Goal: Task Accomplishment & Management: Complete application form

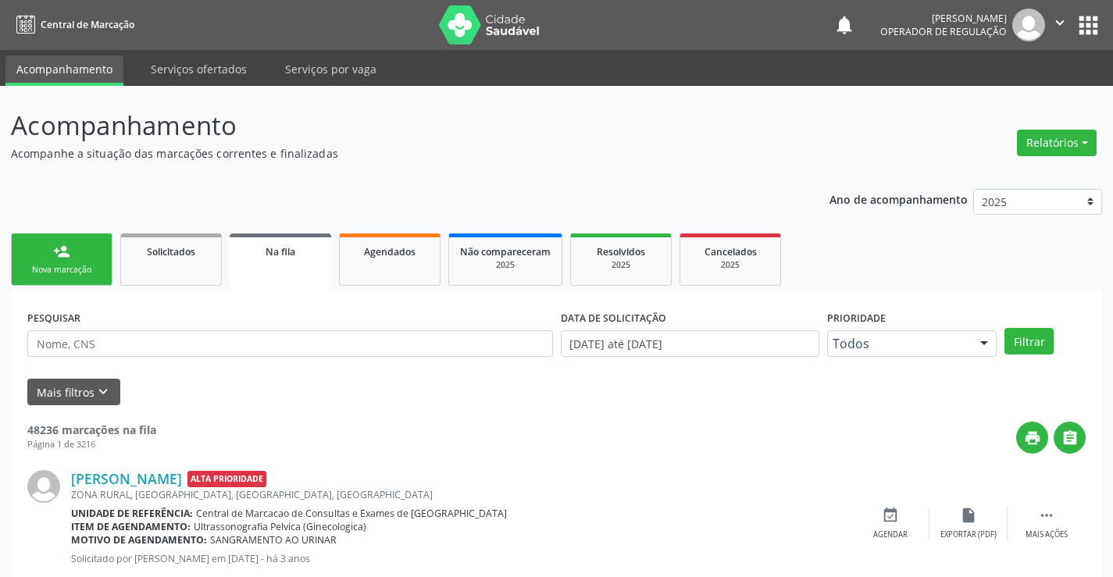
click at [91, 257] on link "person_add Nova marcação" at bounding box center [62, 260] width 102 height 52
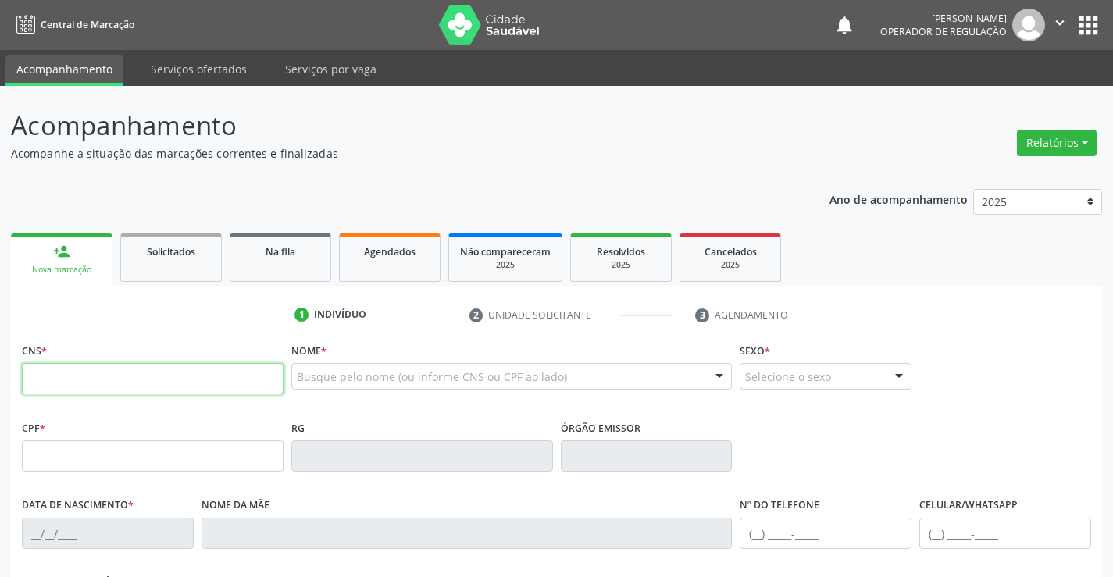
click at [98, 373] on input "text" at bounding box center [153, 378] width 262 height 31
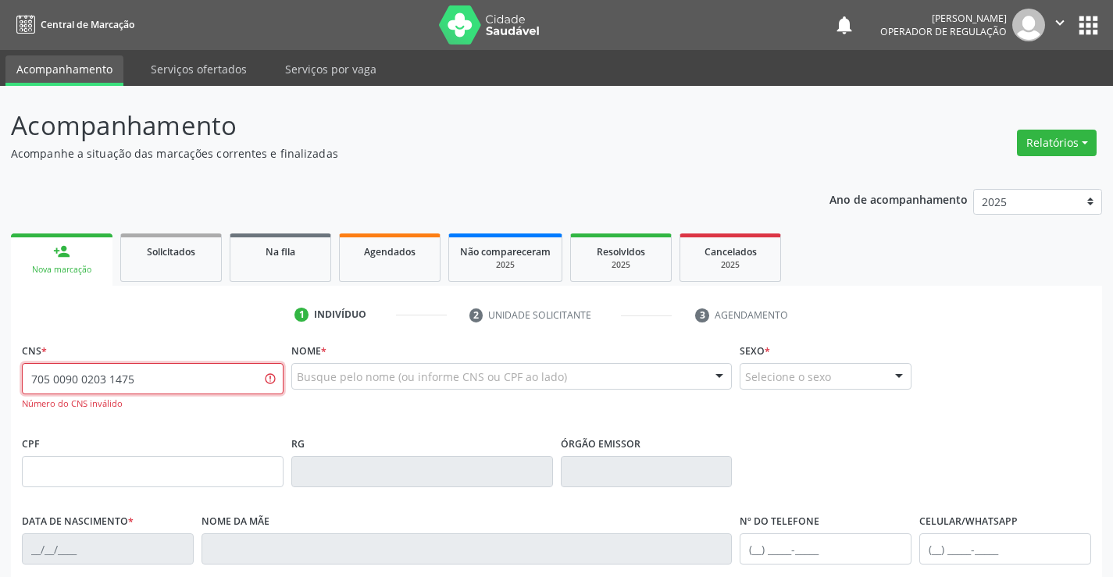
click at [173, 374] on input "705 0090 0203 1475" at bounding box center [153, 378] width 262 height 31
type input "705 0090 2031 4756"
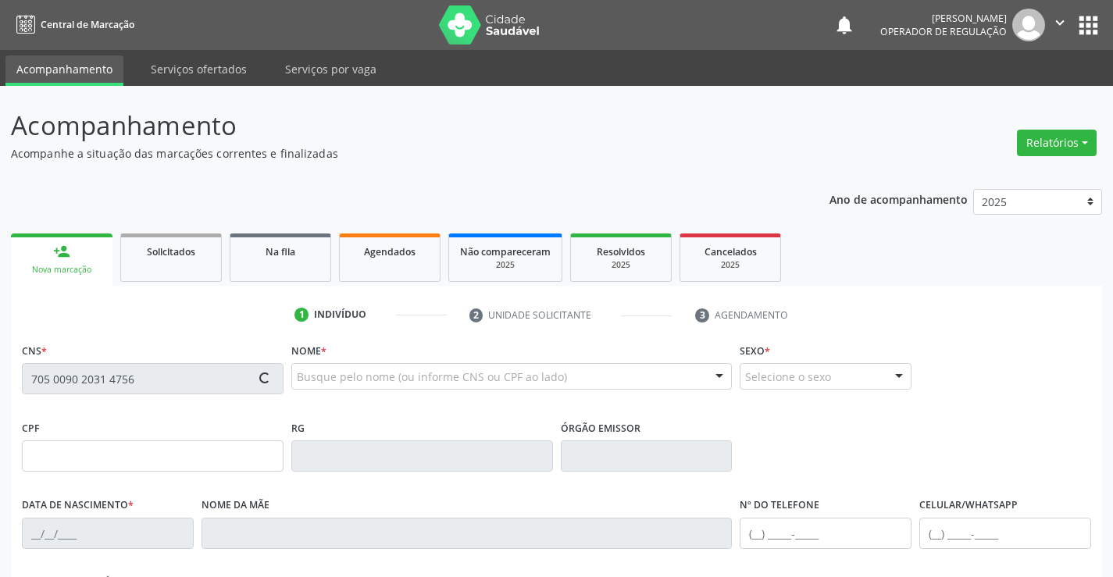
type input "0824378822"
type input "[DATE]"
type input "[PHONE_NUMBER]"
type input "000.598.835-70"
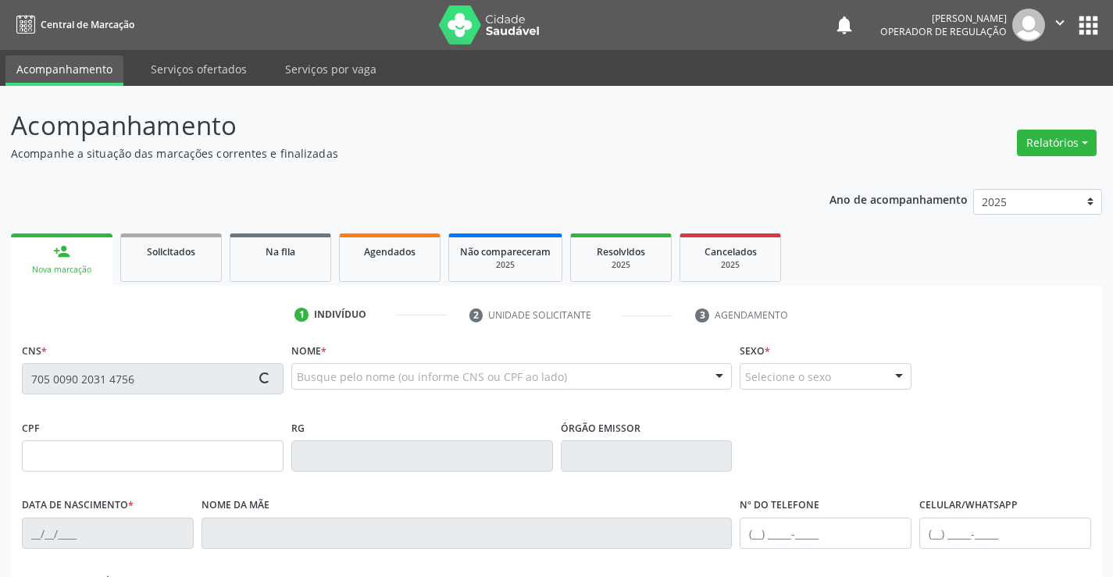
type input "S/N"
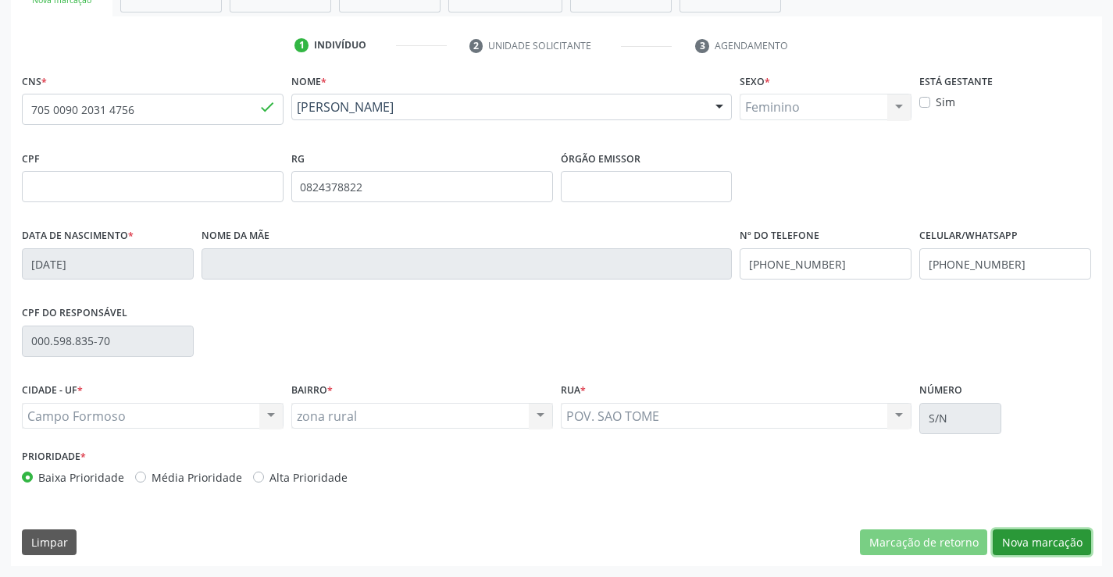
click at [1040, 540] on button "Nova marcação" at bounding box center [1042, 543] width 98 height 27
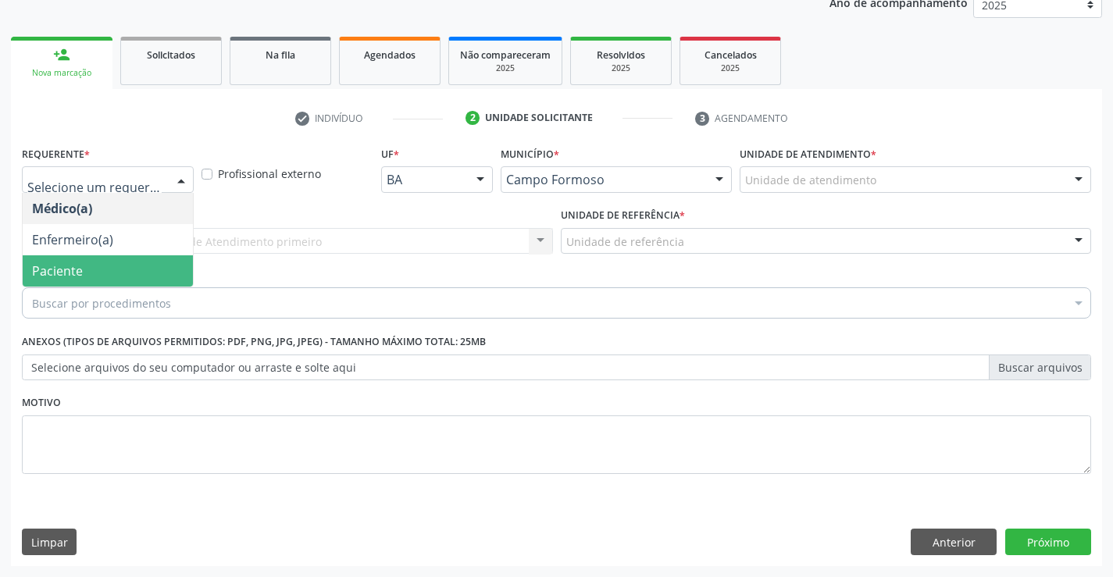
click at [98, 266] on span "Paciente" at bounding box center [108, 270] width 170 height 31
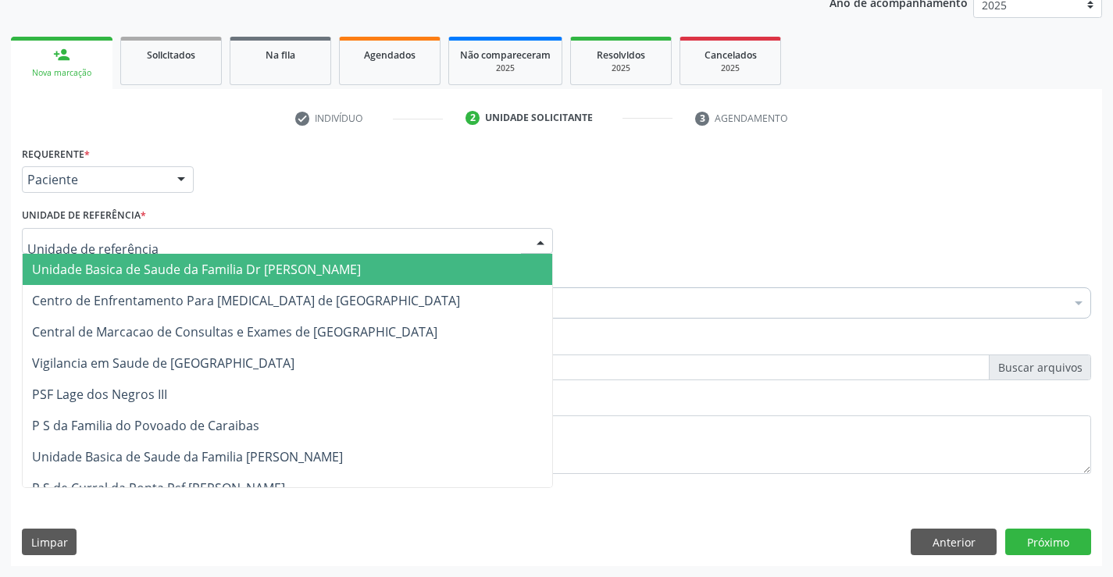
click at [128, 266] on span "Unidade Basica de Saude da Familia Dr [PERSON_NAME]" at bounding box center [196, 269] width 329 height 17
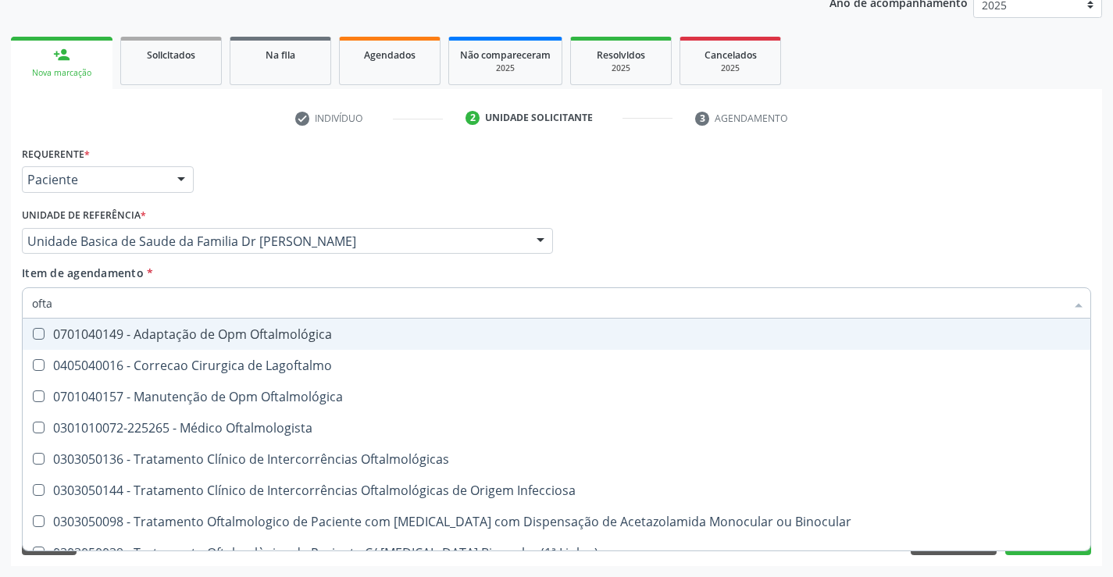
type input "oftal"
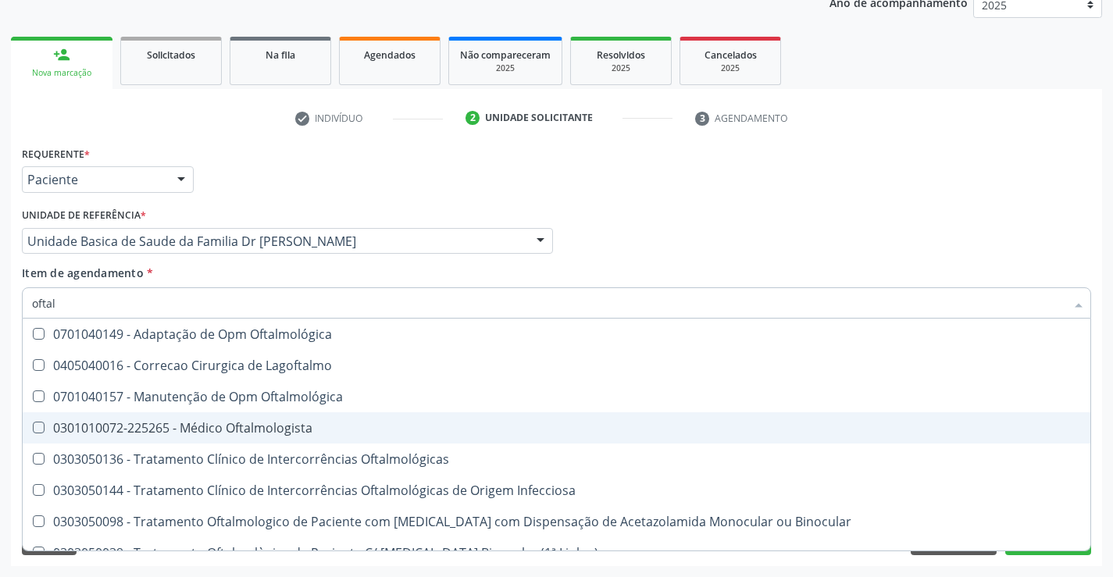
click at [270, 427] on div "0301010072-225265 - Médico Oftalmologista" at bounding box center [556, 428] width 1049 height 13
checkbox Oftalmologista "true"
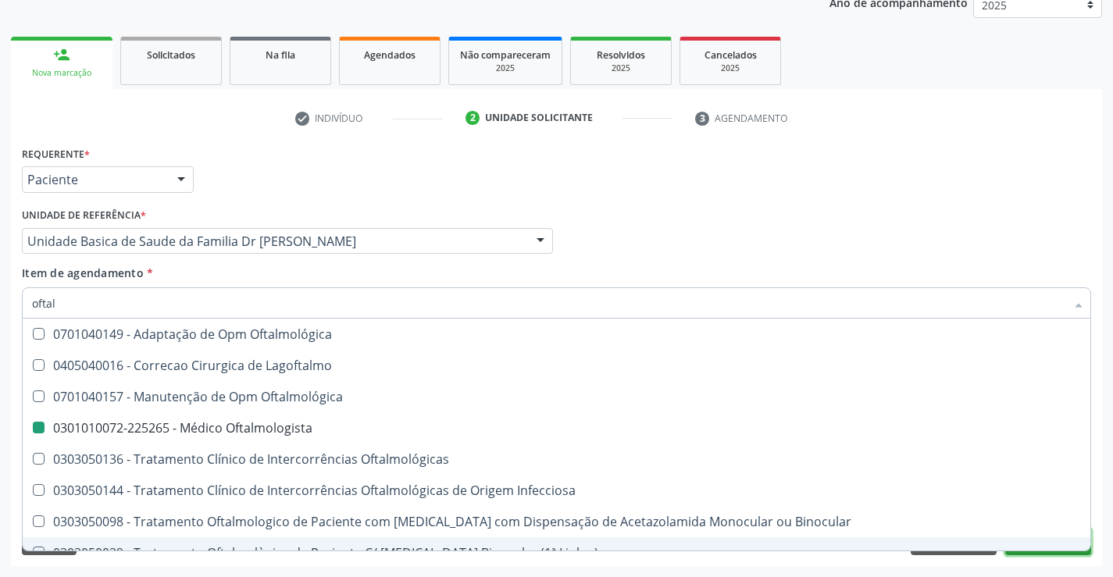
click at [1049, 554] on button "Próximo" at bounding box center [1048, 542] width 86 height 27
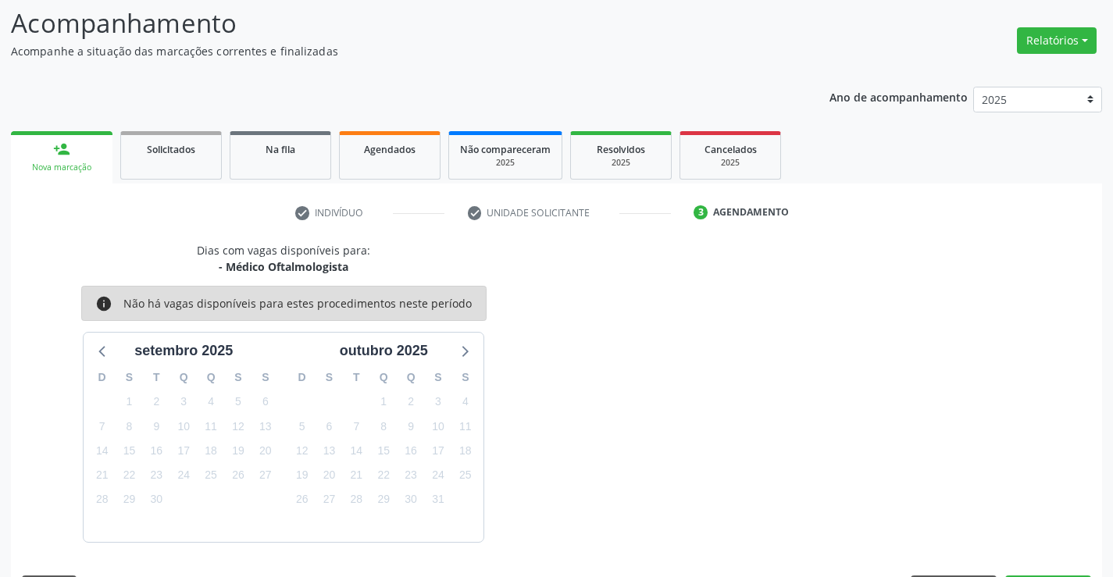
scroll to position [148, 0]
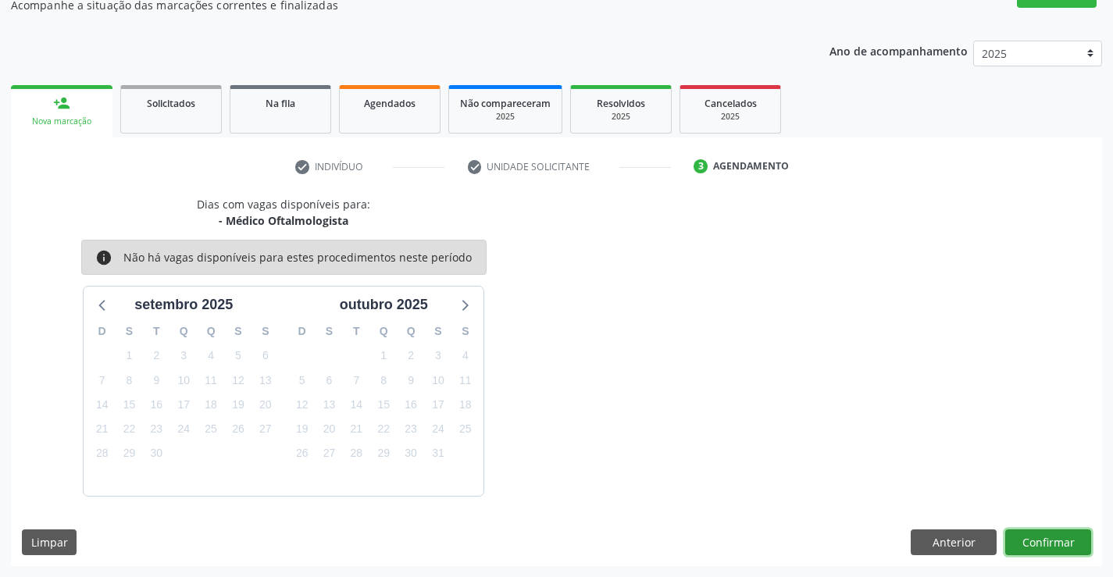
click at [1048, 541] on button "Confirmar" at bounding box center [1048, 543] width 86 height 27
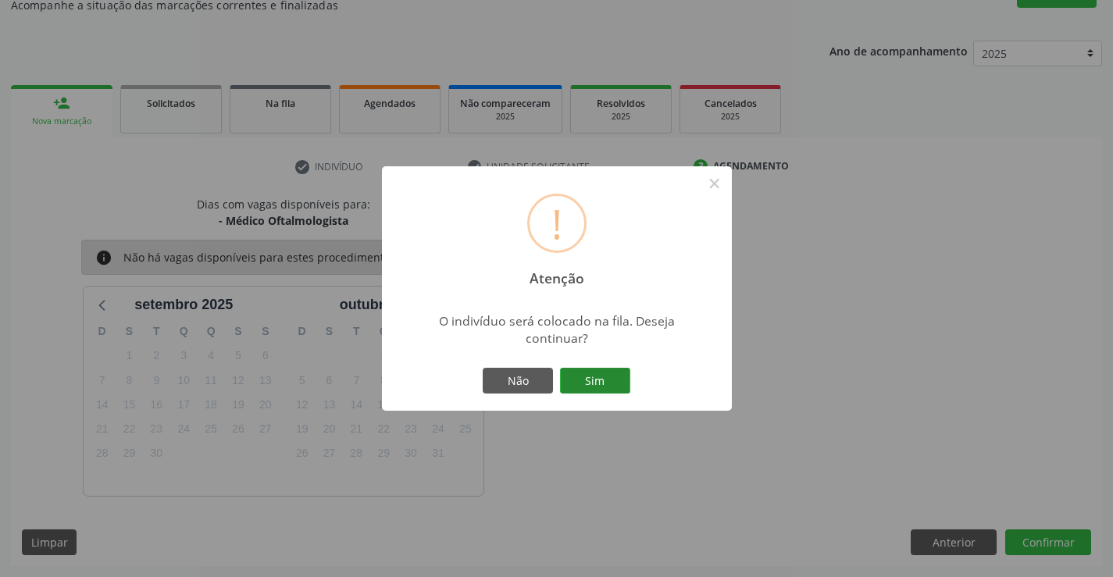
click at [588, 378] on button "Sim" at bounding box center [595, 381] width 70 height 27
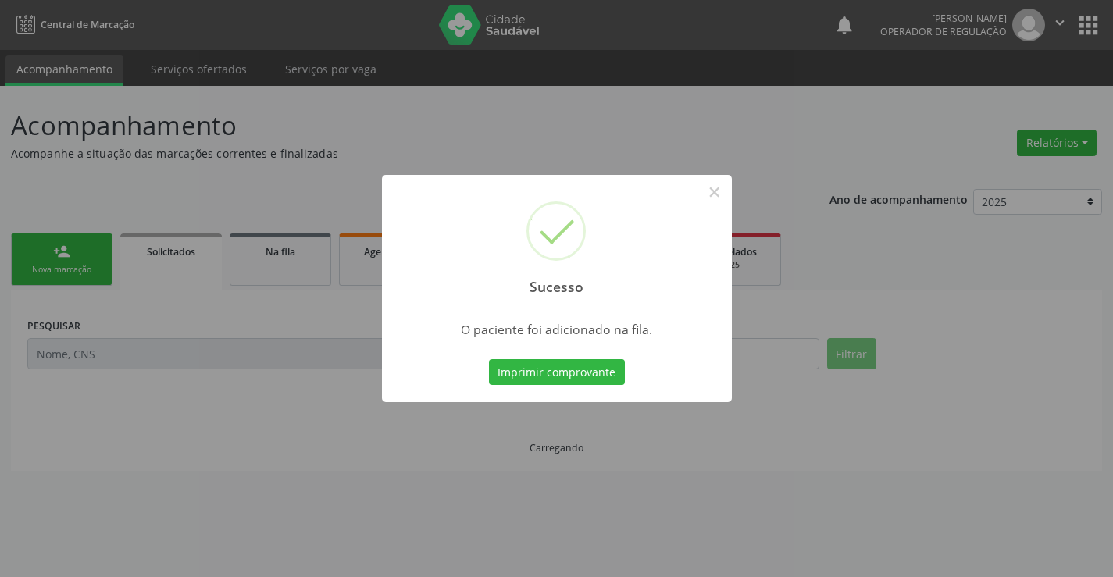
scroll to position [0, 0]
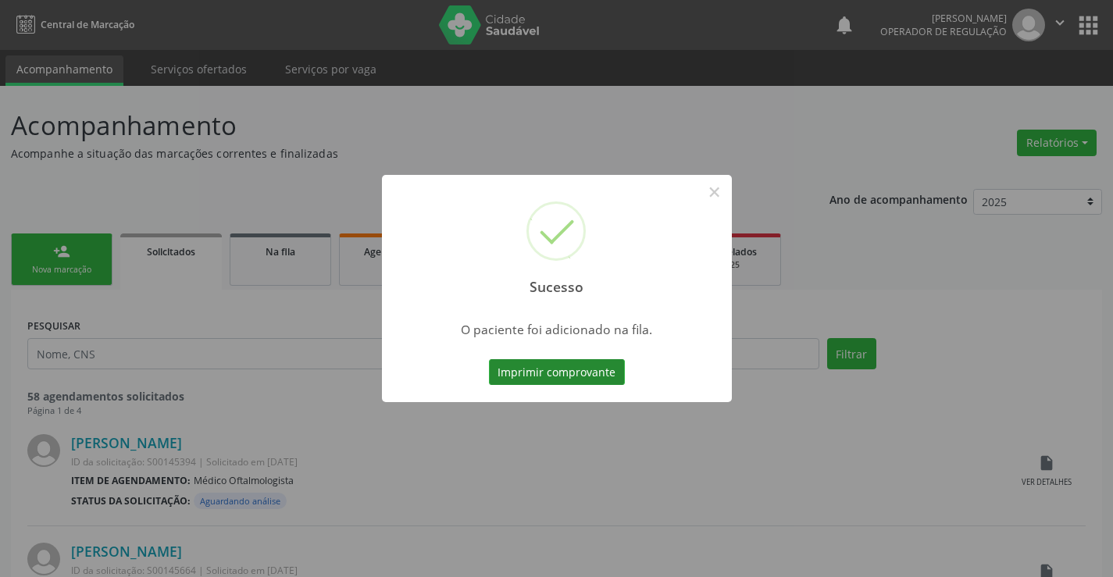
click at [576, 376] on button "Imprimir comprovante" at bounding box center [557, 372] width 136 height 27
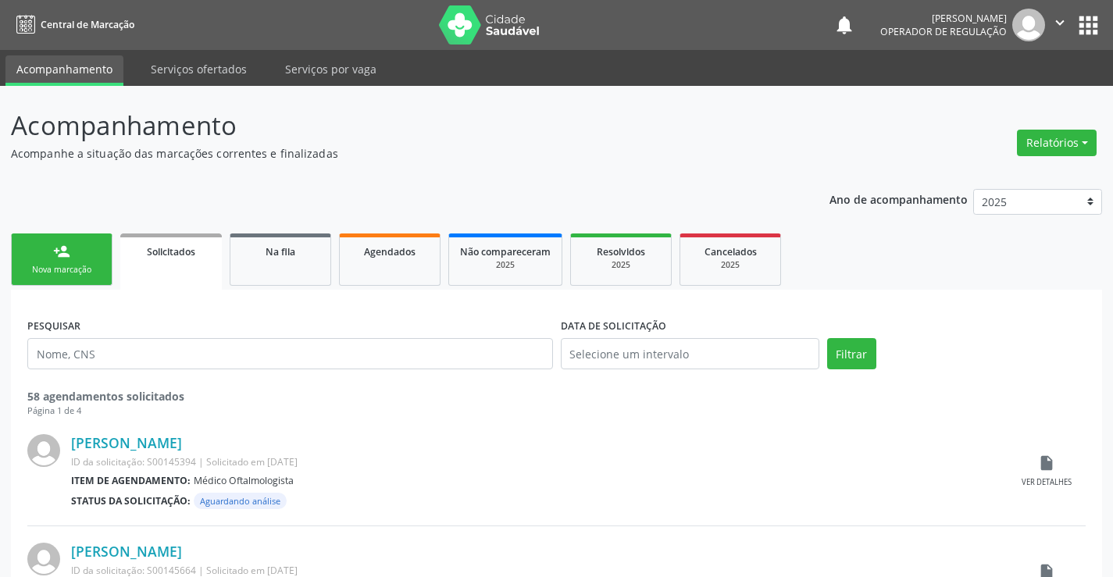
click at [88, 262] on link "person_add Nova marcação" at bounding box center [62, 260] width 102 height 52
